Goal: Task Accomplishment & Management: Manage account settings

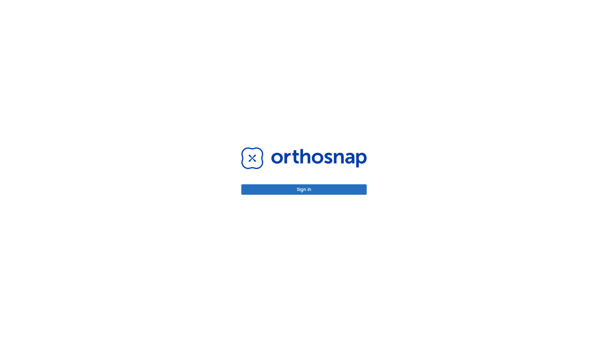
click at [304, 189] on button "Sign in" at bounding box center [303, 189] width 125 height 10
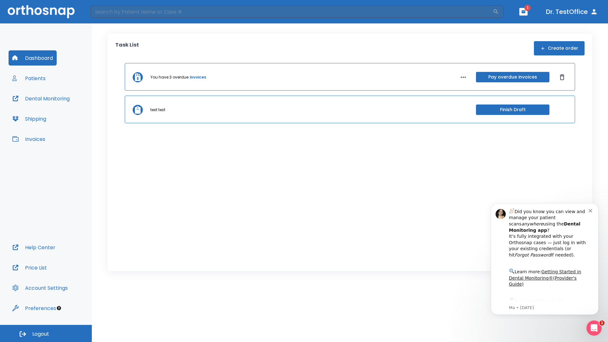
click at [46, 334] on span "Logout" at bounding box center [40, 334] width 17 height 7
